Goal: Transaction & Acquisition: Purchase product/service

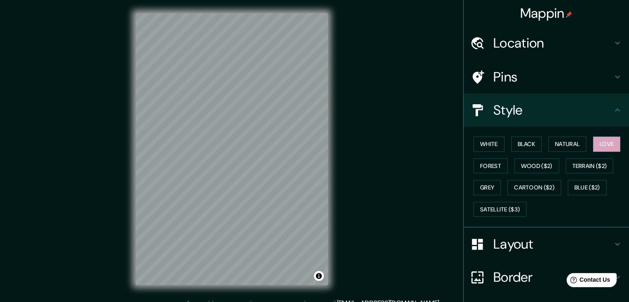
scroll to position [60, 0]
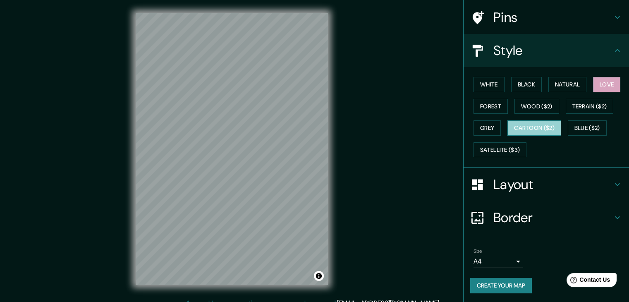
click at [527, 126] on button "Cartoon ($2)" at bounding box center [535, 127] width 54 height 15
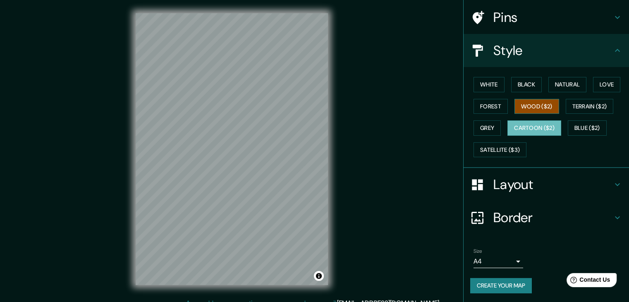
click at [527, 108] on button "Wood ($2)" at bounding box center [537, 106] width 45 height 15
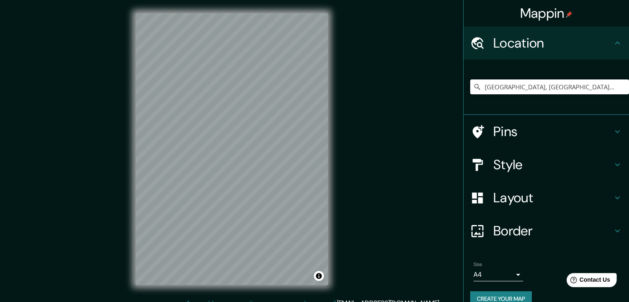
click at [596, 83] on input "[GEOGRAPHIC_DATA], [GEOGRAPHIC_DATA], [GEOGRAPHIC_DATA]" at bounding box center [549, 86] width 159 height 15
click at [606, 89] on input "[GEOGRAPHIC_DATA], [GEOGRAPHIC_DATA], [GEOGRAPHIC_DATA]" at bounding box center [549, 86] width 159 height 15
click at [491, 91] on input "Pick your city or area" at bounding box center [549, 86] width 159 height 15
type input "[GEOGRAPHIC_DATA], [GEOGRAPHIC_DATA], [GEOGRAPHIC_DATA]"
click at [605, 163] on h4 "Style" at bounding box center [552, 164] width 119 height 17
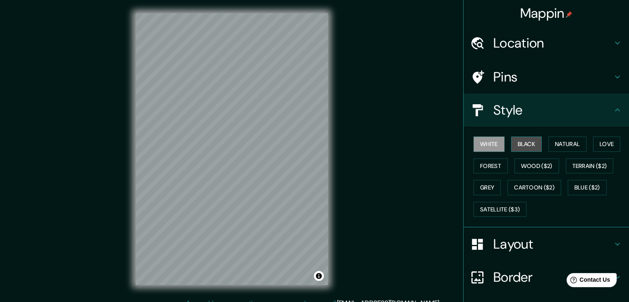
click at [512, 147] on button "Black" at bounding box center [526, 143] width 31 height 15
click at [613, 108] on icon at bounding box center [618, 110] width 10 height 10
click at [602, 115] on h4 "Style" at bounding box center [552, 110] width 119 height 17
click at [615, 36] on div "Location" at bounding box center [546, 42] width 165 height 33
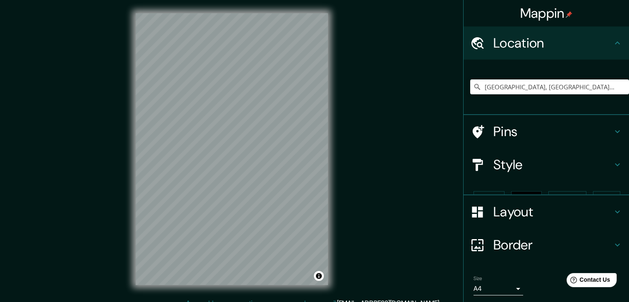
click at [613, 38] on icon at bounding box center [618, 43] width 10 height 10
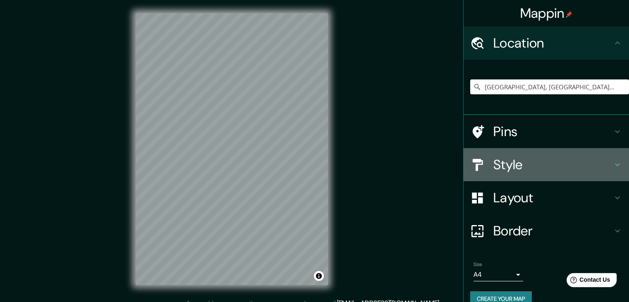
click at [613, 168] on icon at bounding box center [618, 165] width 10 height 10
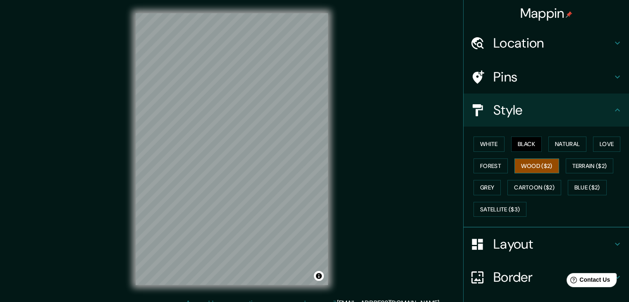
click at [535, 163] on button "Wood ($2)" at bounding box center [537, 165] width 45 height 15
click at [491, 145] on button "White" at bounding box center [489, 143] width 31 height 15
click at [500, 142] on div "White Black Natural Love Forest Wood ($2) Terrain ($2) Grey Cartoon ($2) Blue (…" at bounding box center [549, 176] width 159 height 87
click at [511, 143] on button "Black" at bounding box center [526, 143] width 31 height 15
click at [552, 145] on button "Natural" at bounding box center [567, 143] width 38 height 15
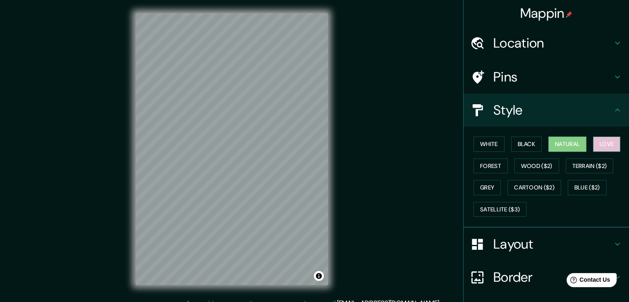
click at [602, 146] on button "Love" at bounding box center [606, 143] width 27 height 15
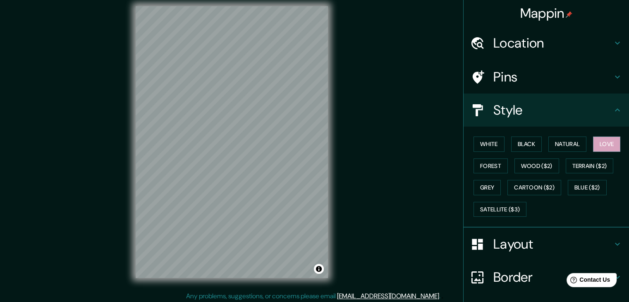
scroll to position [10, 0]
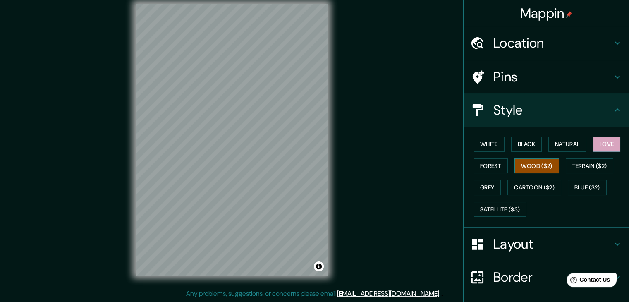
click at [536, 164] on button "Wood ($2)" at bounding box center [537, 165] width 45 height 15
click at [513, 144] on button "Black" at bounding box center [526, 143] width 31 height 15
